Goal: Transaction & Acquisition: Purchase product/service

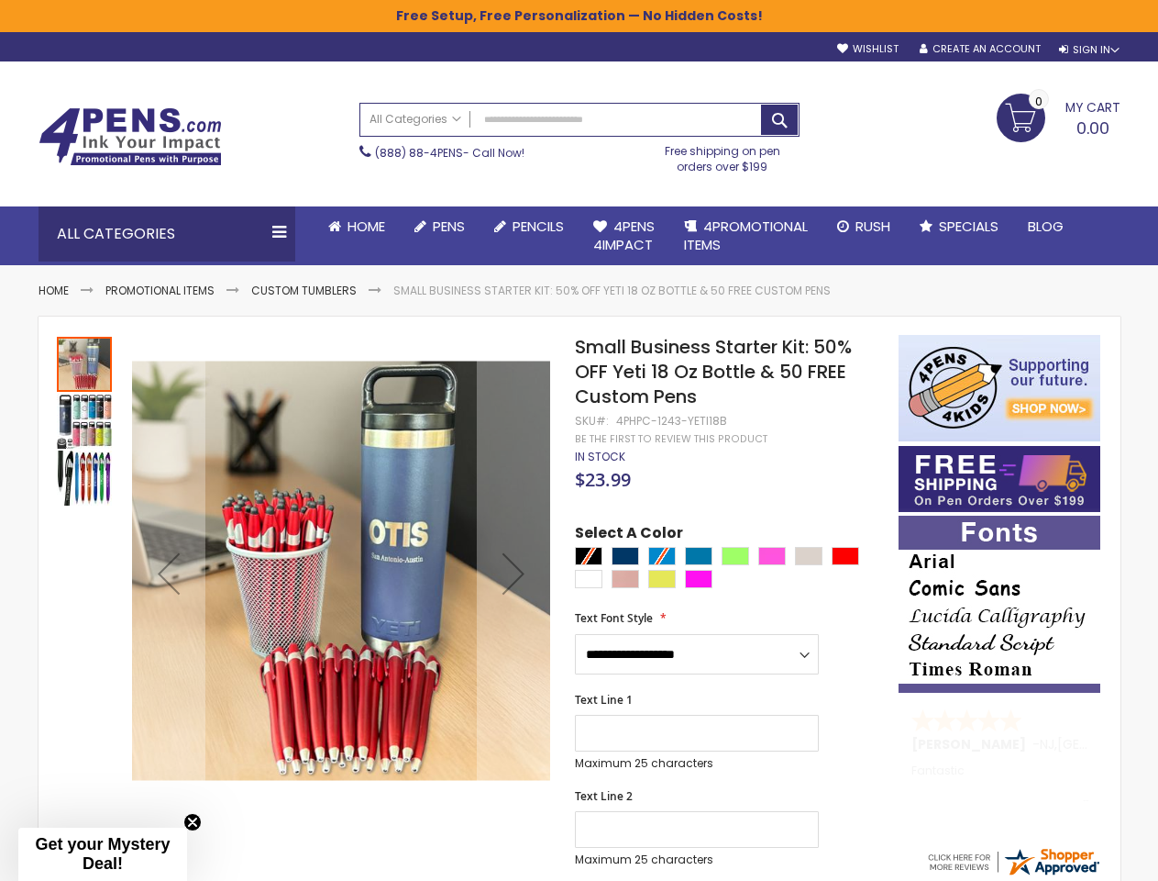
click at [1088, 50] on div "Sign In" at bounding box center [1089, 50] width 61 height 14
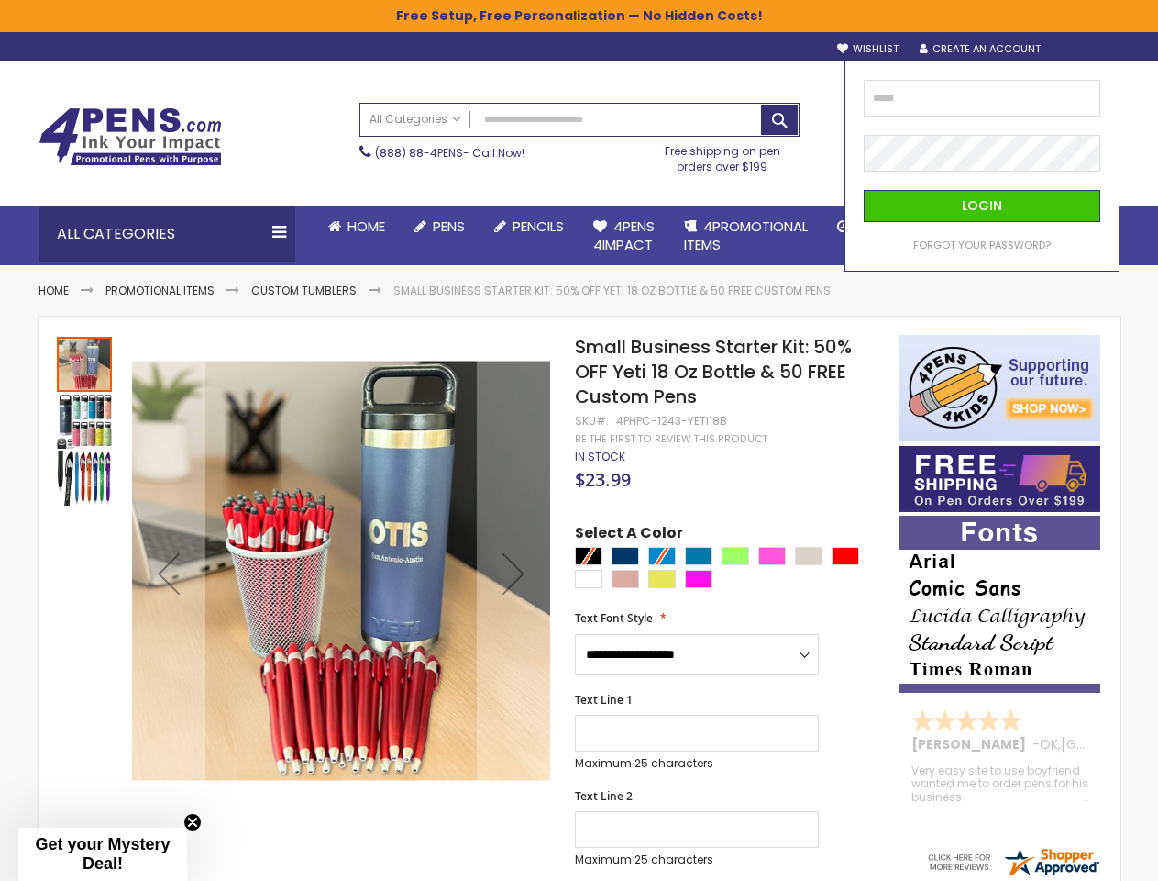
click at [467, 182] on div "Search All Categories All Categories Pens Plastic Pens Metal Pens Grip Pens Las…" at bounding box center [580, 138] width 440 height 89
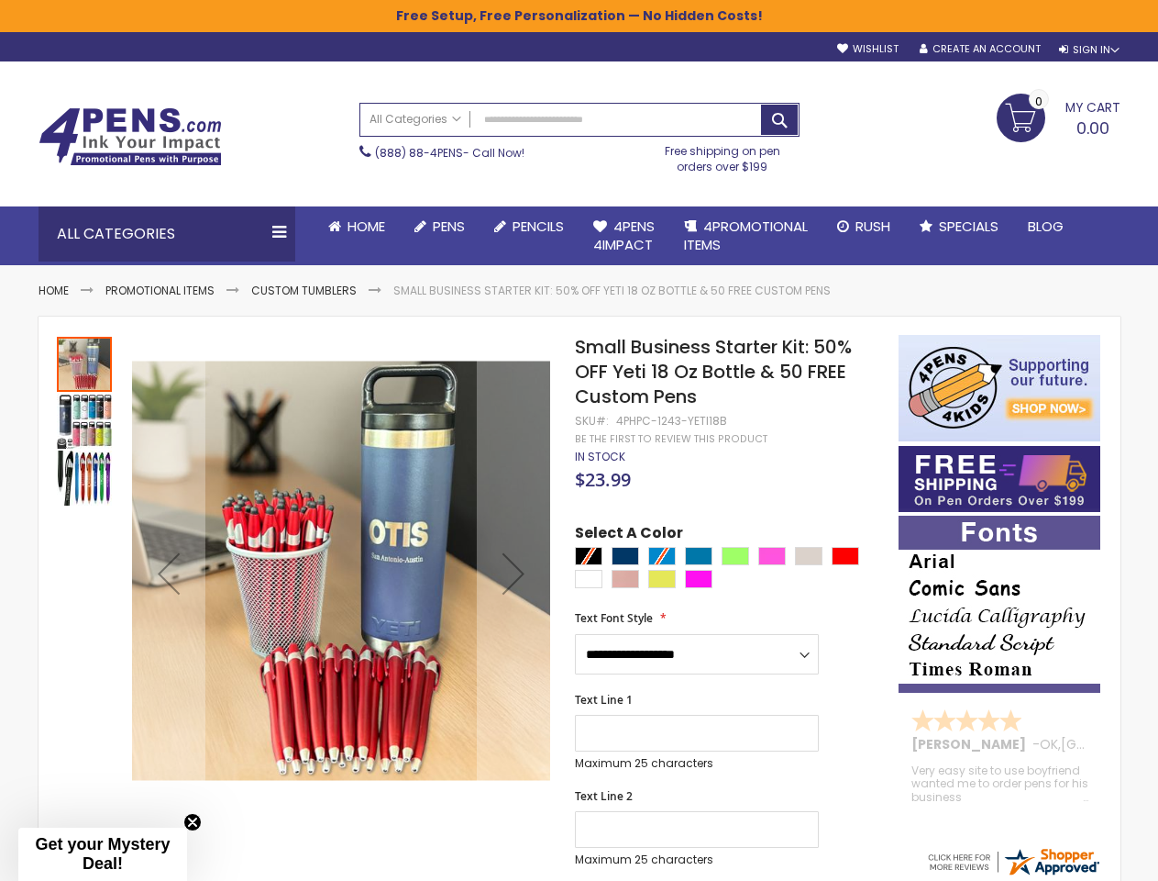
click at [471, 205] on div "Toggle Nav Search All Categories All Categories Pens Plastic Pens Metal Pens Gr…" at bounding box center [579, 133] width 1101 height 144
click at [167, 234] on div "All Categories" at bounding box center [167, 233] width 257 height 55
click at [0, 0] on span "Gel Ink Pens" at bounding box center [0, 0] width 0 height 0
click at [514, 572] on div "Next" at bounding box center [513, 573] width 73 height 73
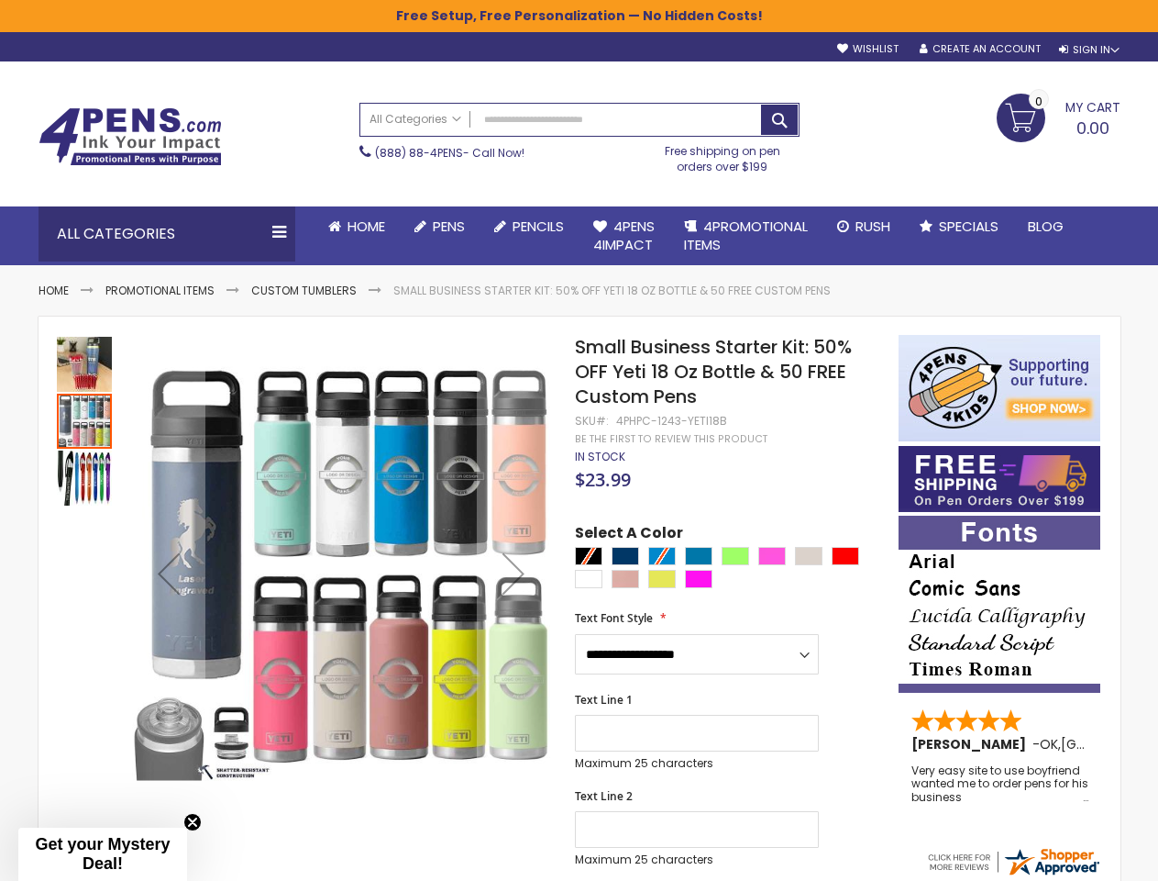
click at [84, 572] on div at bounding box center [84, 573] width 55 height 476
click at [84, 797] on div at bounding box center [84, 573] width 55 height 476
click at [727, 702] on div "Text Line 1 Maximum 25 characters (25 remaining)" at bounding box center [727, 732] width 305 height 78
click at [727, 558] on div "Green Light" at bounding box center [736, 556] width 28 height 18
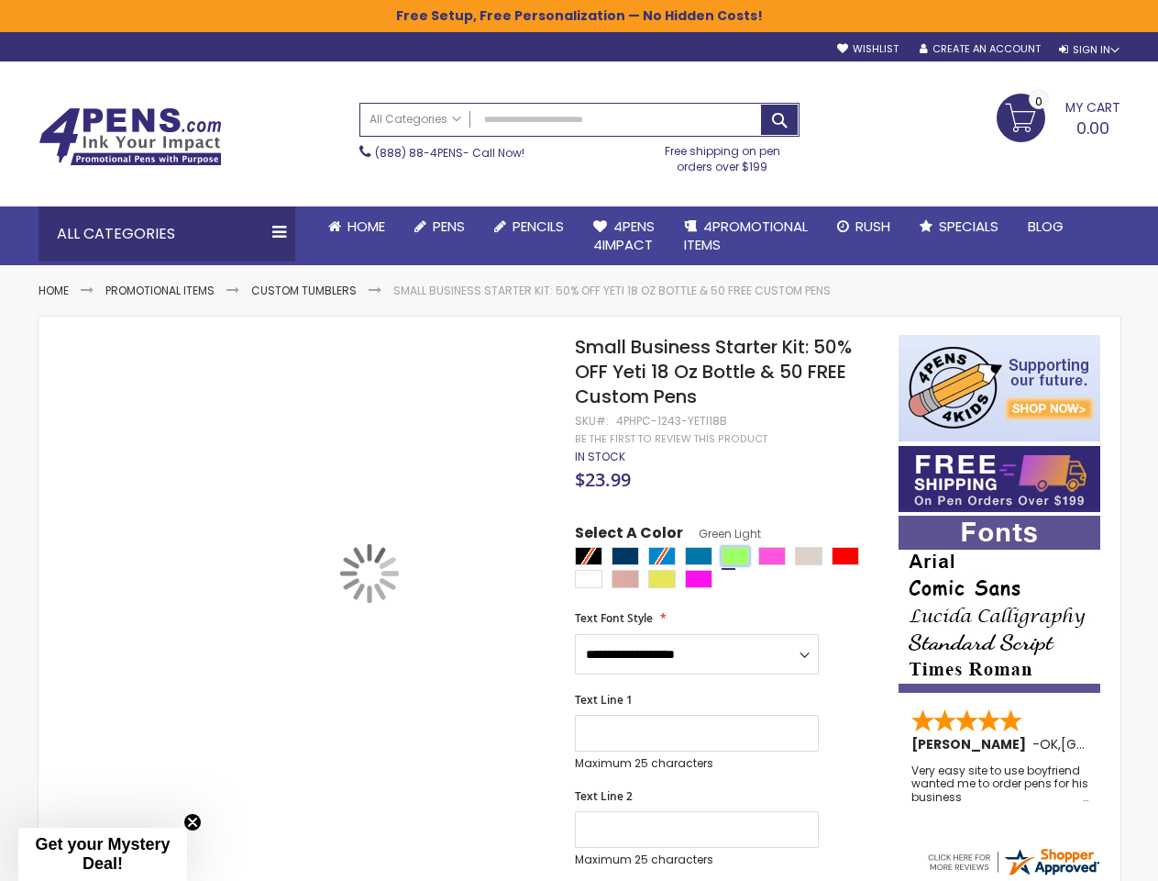
type input "****"
click at [579, 880] on html "The store will not work correctly when cookies are disabled. Free Setup, Free P…" at bounding box center [579, 440] width 1158 height 881
